Goal: Information Seeking & Learning: Learn about a topic

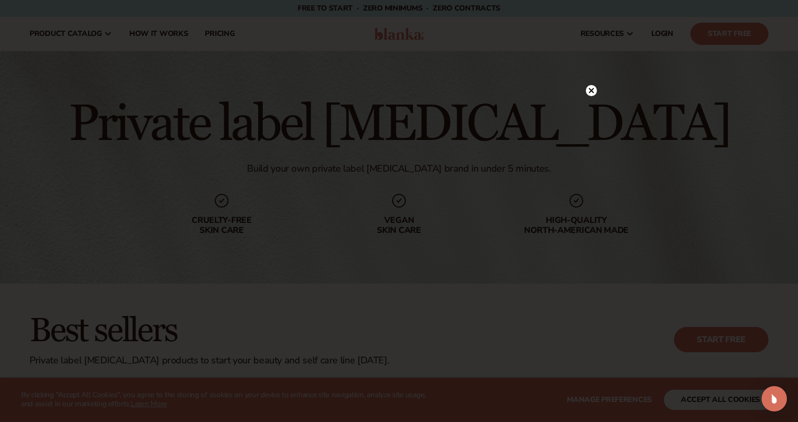
click at [591, 89] on circle at bounding box center [591, 90] width 11 height 11
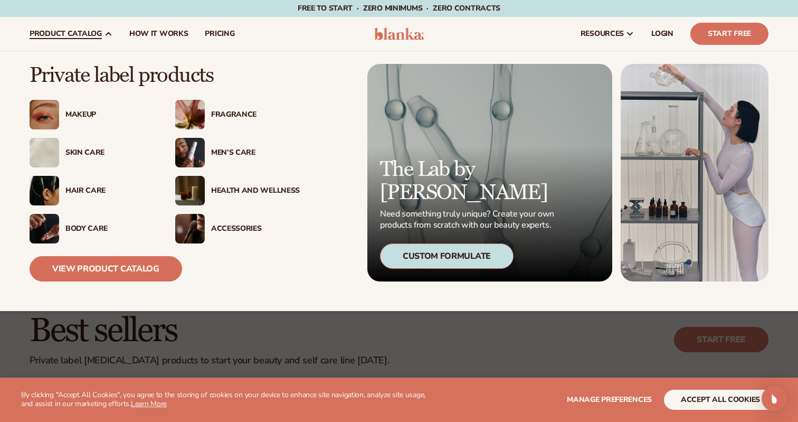
click at [212, 114] on div "Fragrance" at bounding box center [255, 114] width 89 height 9
click at [414, 257] on div "Custom Formulate" at bounding box center [446, 255] width 133 height 25
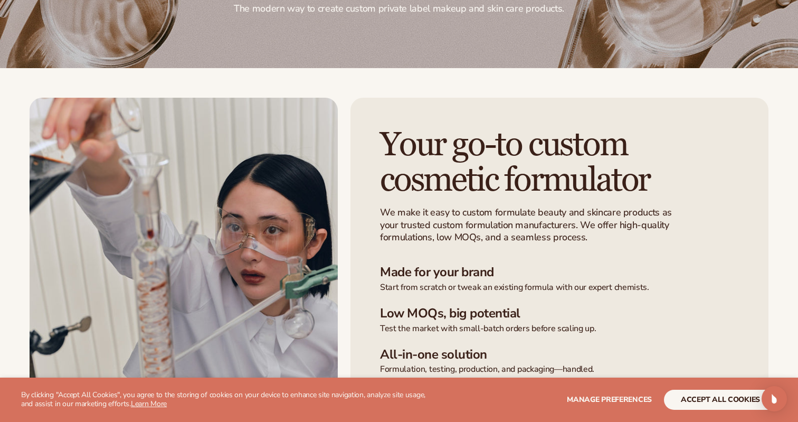
scroll to position [163, 0]
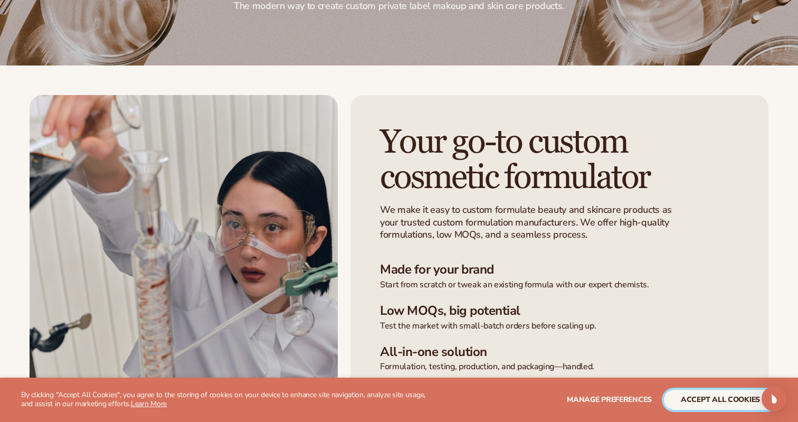
click at [687, 394] on button "accept all cookies" at bounding box center [720, 399] width 113 height 20
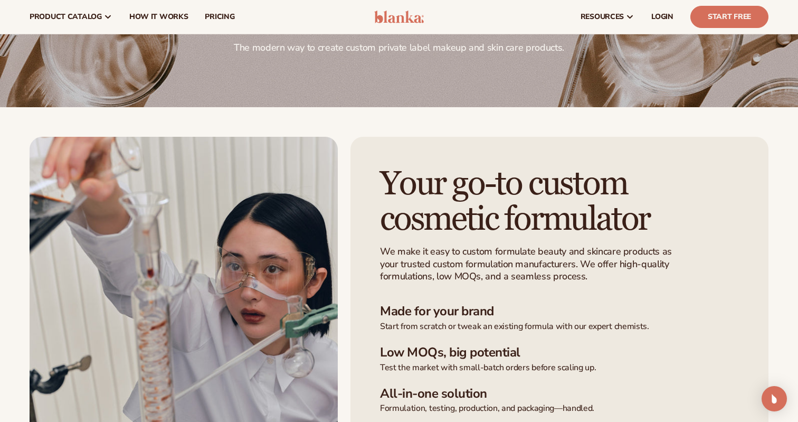
scroll to position [0, 0]
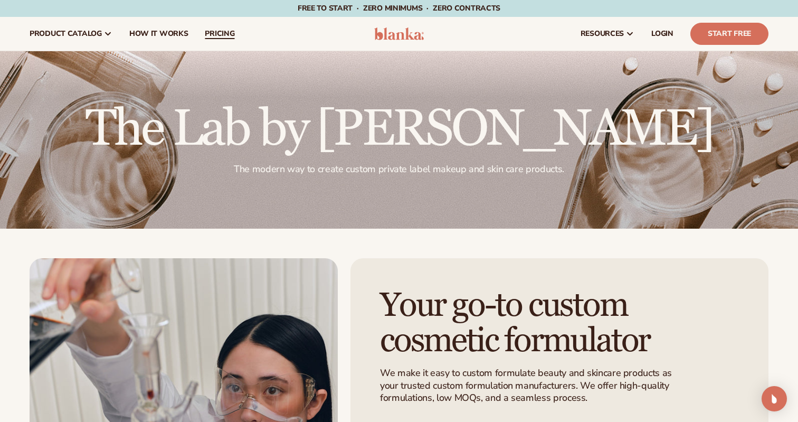
click at [215, 33] on span "pricing" at bounding box center [220, 34] width 30 height 8
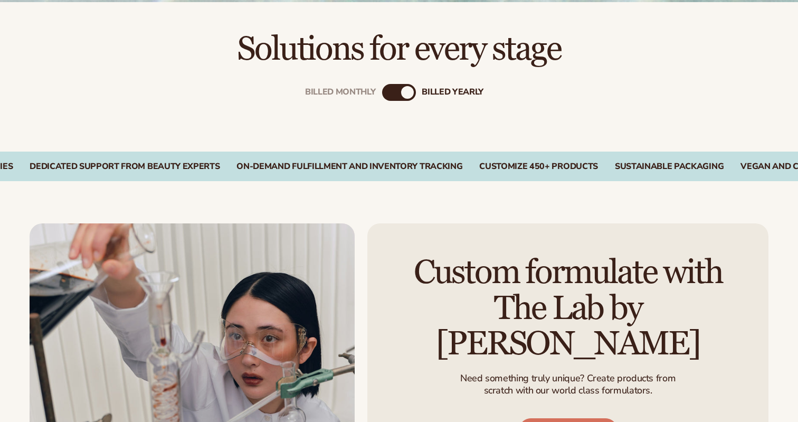
scroll to position [344, 0]
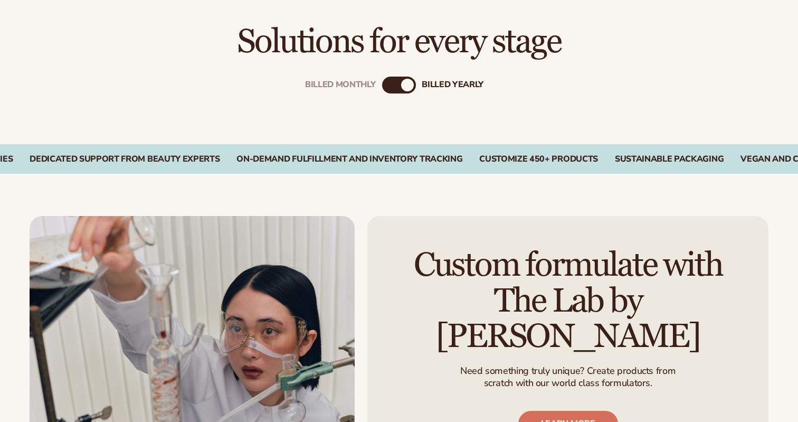
click at [406, 87] on div "billed Yearly" at bounding box center [407, 85] width 13 height 13
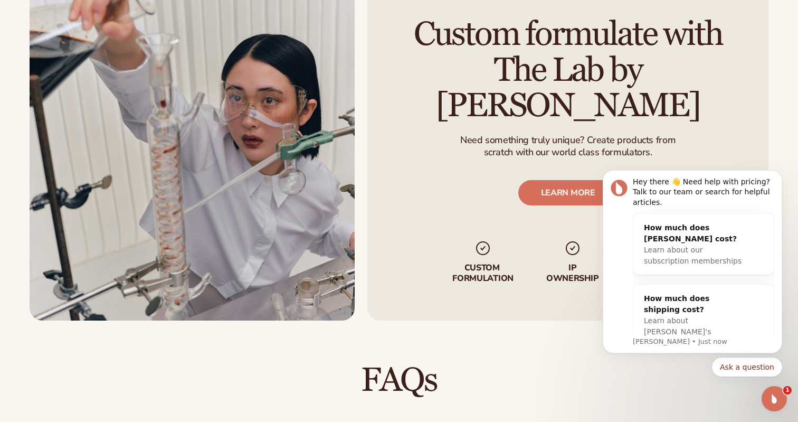
scroll to position [1200, 0]
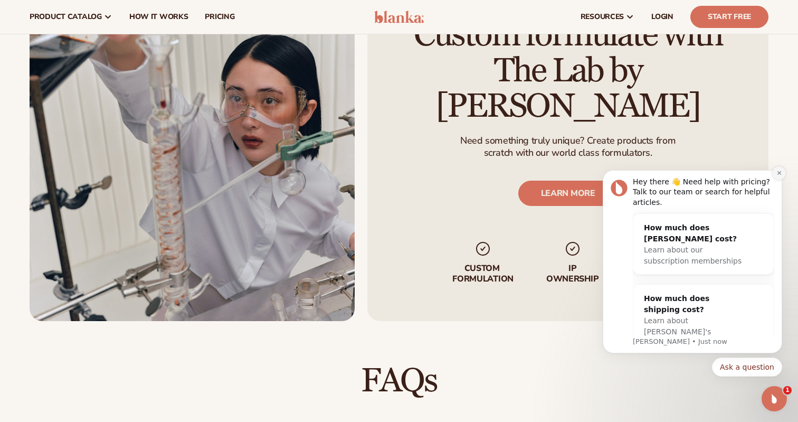
click at [777, 171] on icon "Dismiss notification" at bounding box center [779, 173] width 6 height 6
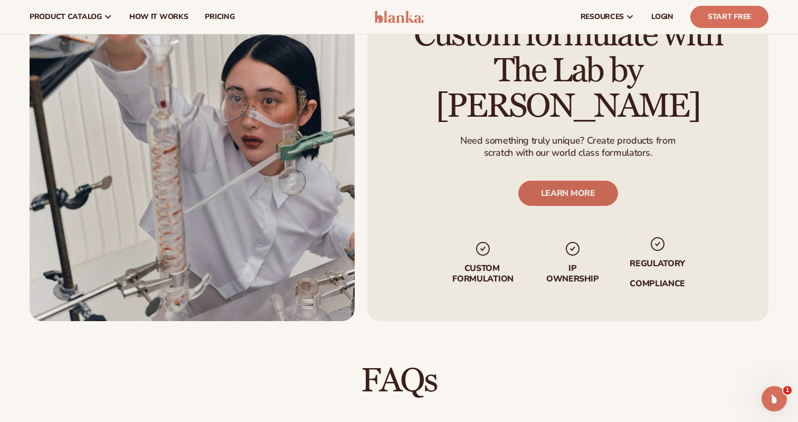
click at [568, 180] on link "LEARN MORE" at bounding box center [568, 192] width 100 height 25
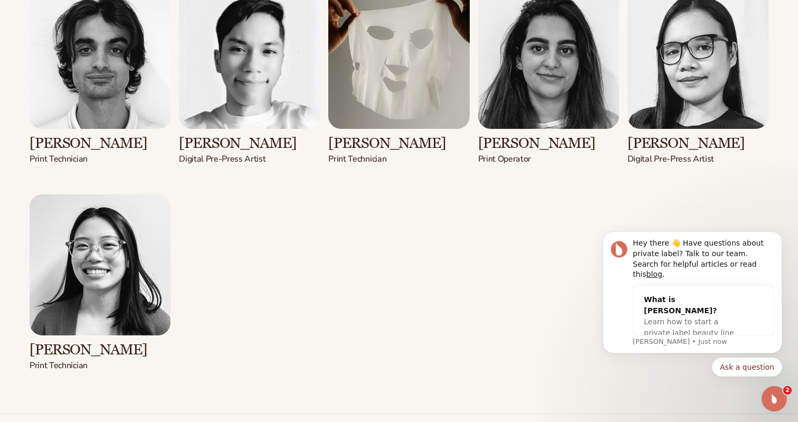
scroll to position [2142, 0]
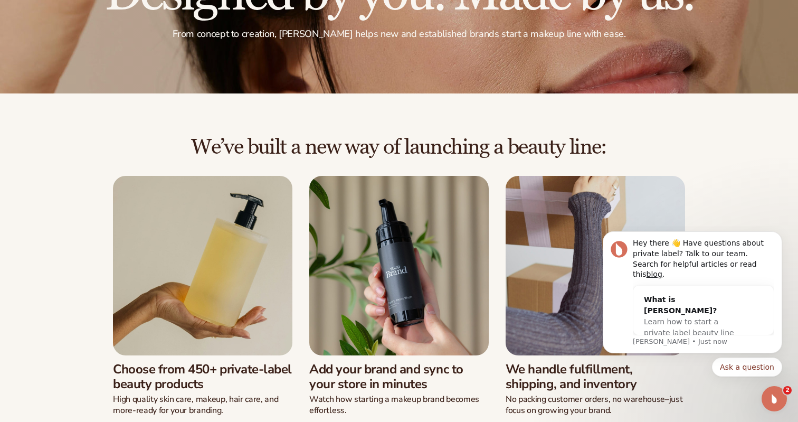
scroll to position [137, 0]
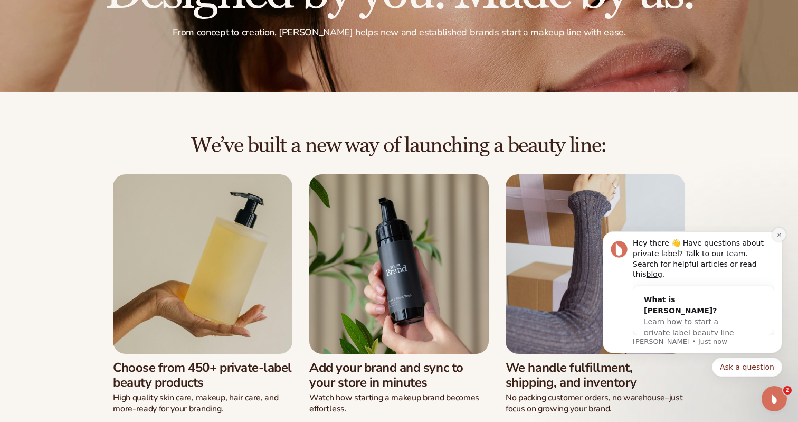
click at [777, 241] on button "Dismiss notification" at bounding box center [779, 234] width 14 height 14
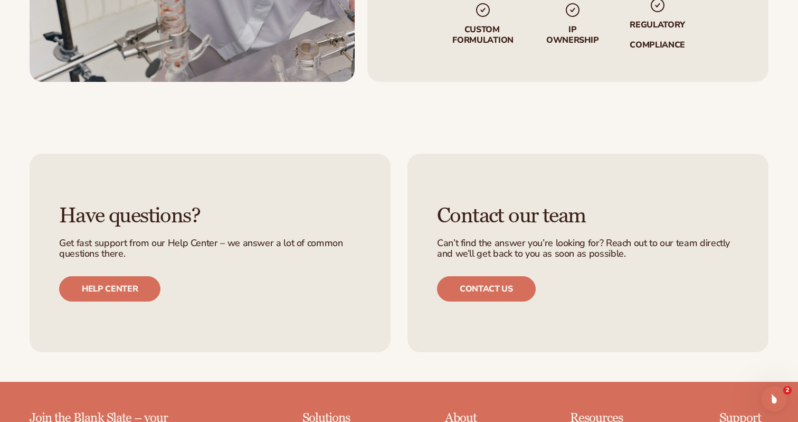
scroll to position [2116, 0]
